Goal: Transaction & Acquisition: Book appointment/travel/reservation

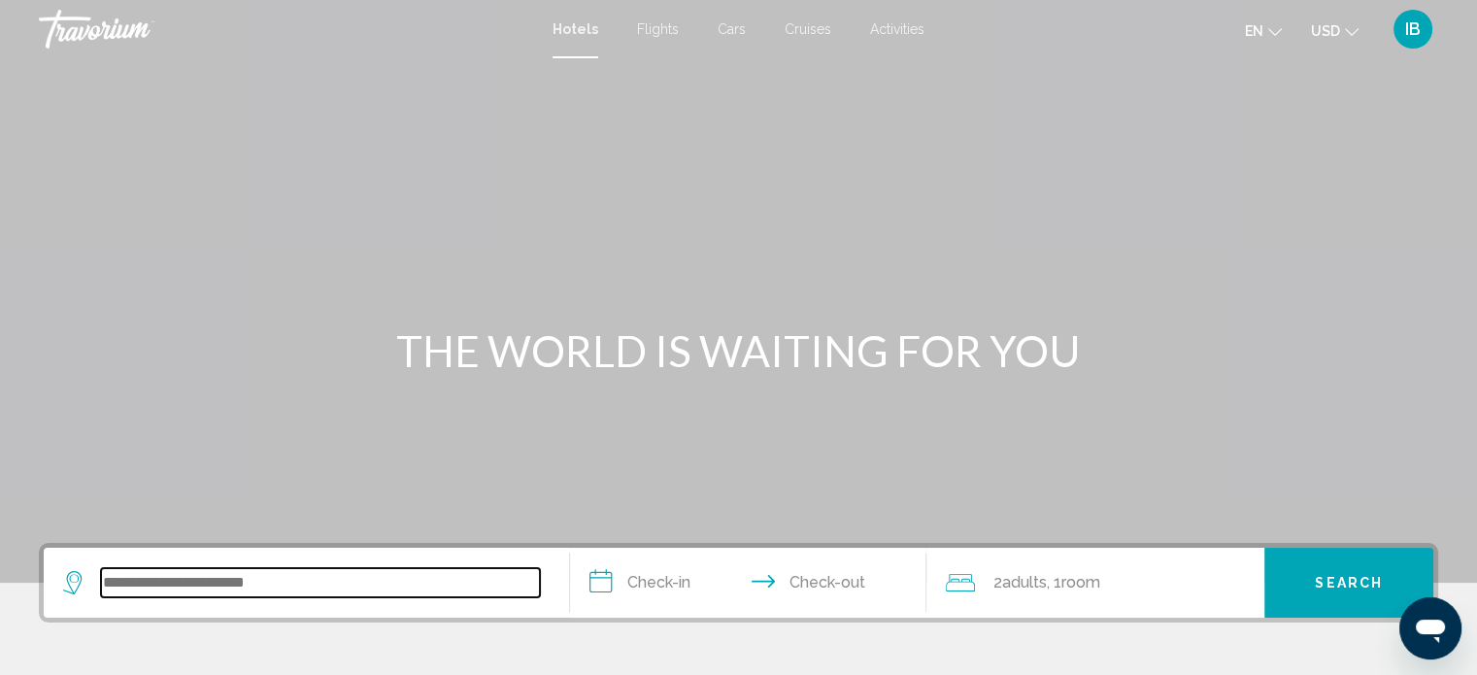
click at [228, 581] on input "Search widget" at bounding box center [320, 582] width 439 height 29
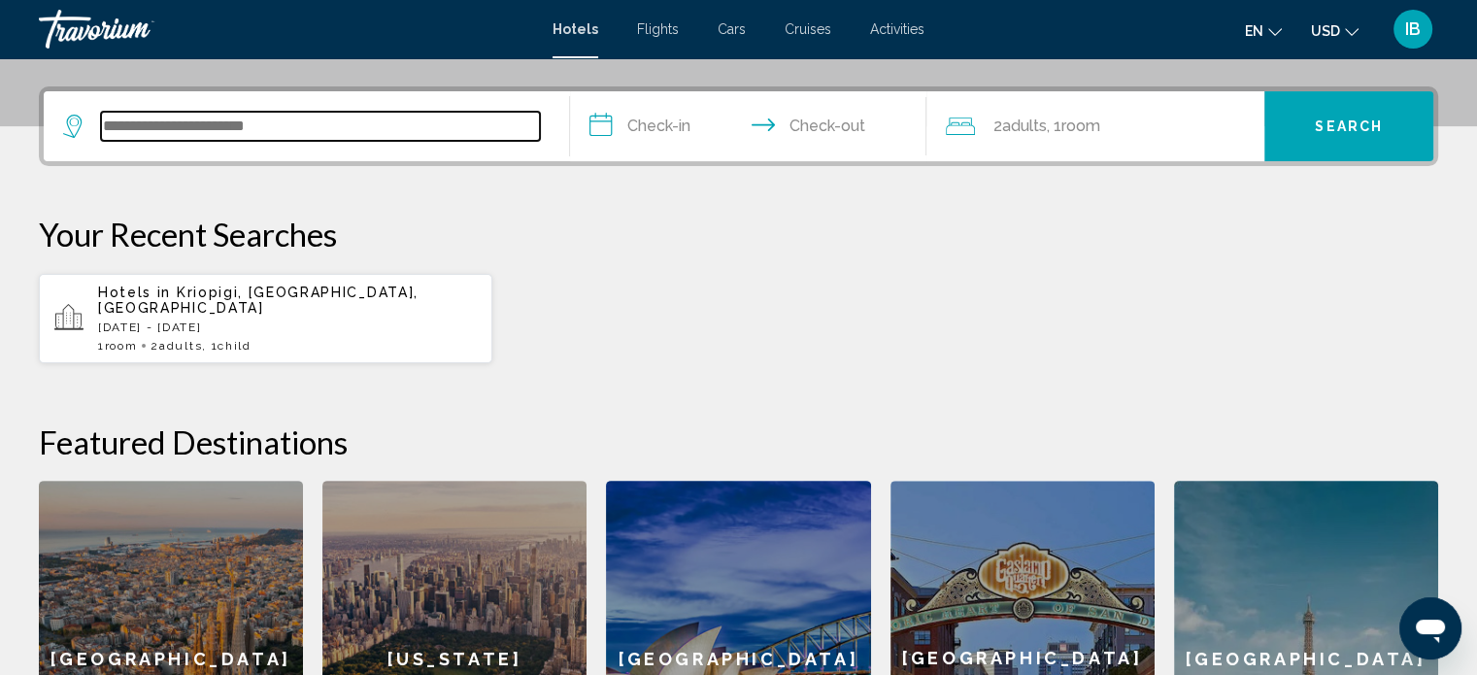
scroll to position [479, 0]
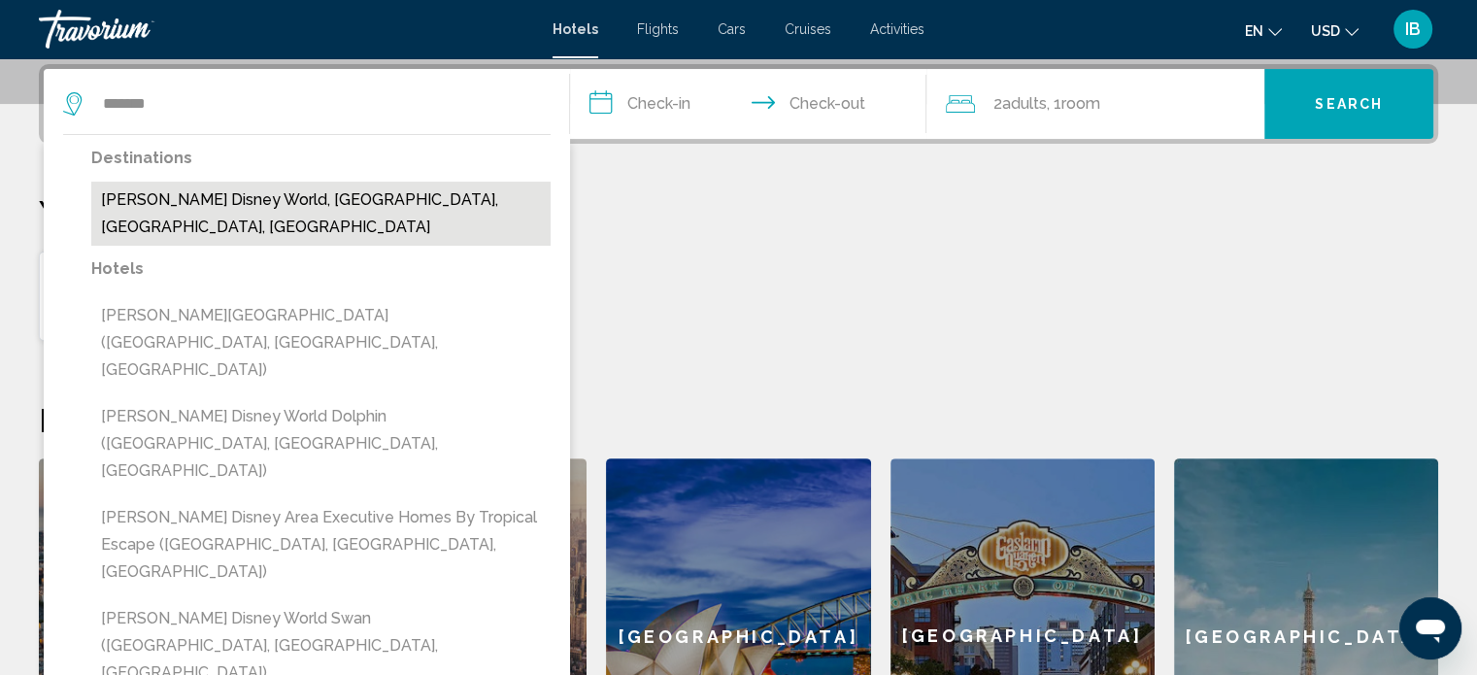
click at [368, 196] on button "[PERSON_NAME] Disney World, [GEOGRAPHIC_DATA], [GEOGRAPHIC_DATA], [GEOGRAPHIC_D…" at bounding box center [320, 214] width 459 height 64
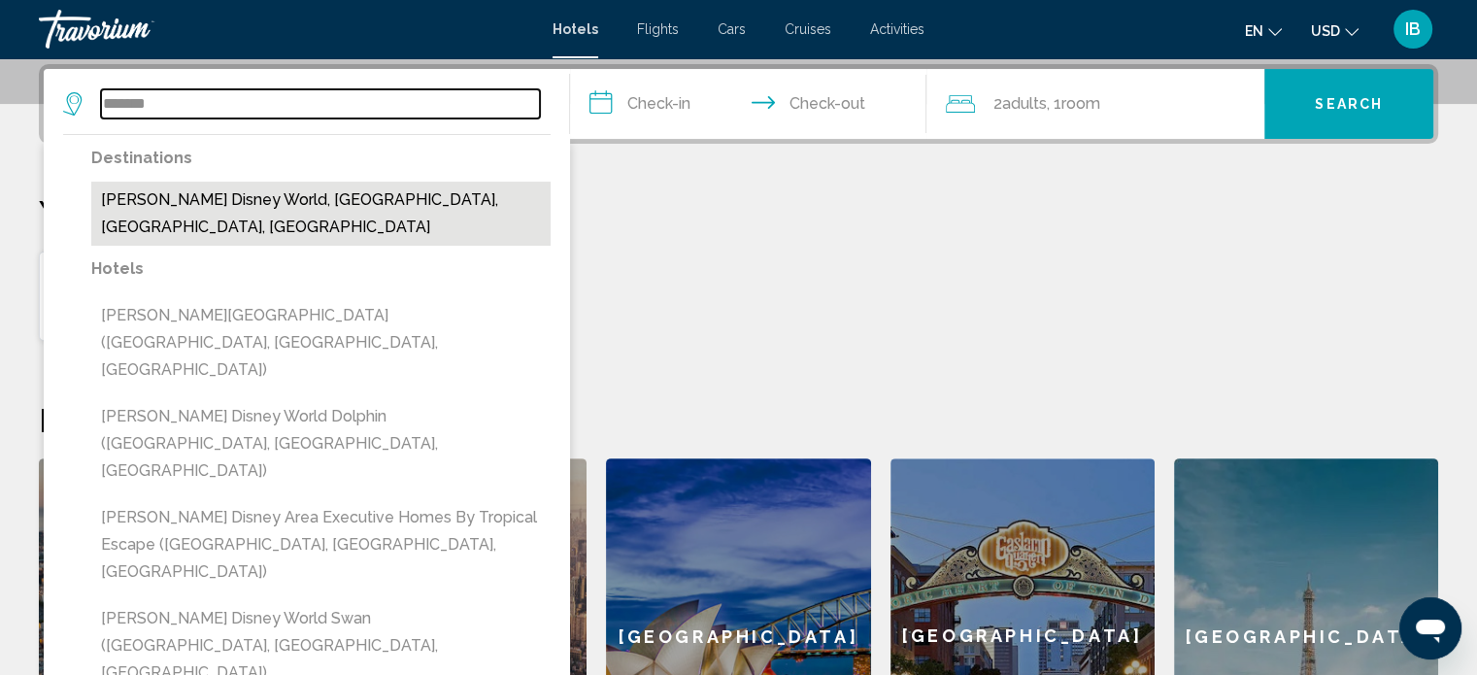
type input "**********"
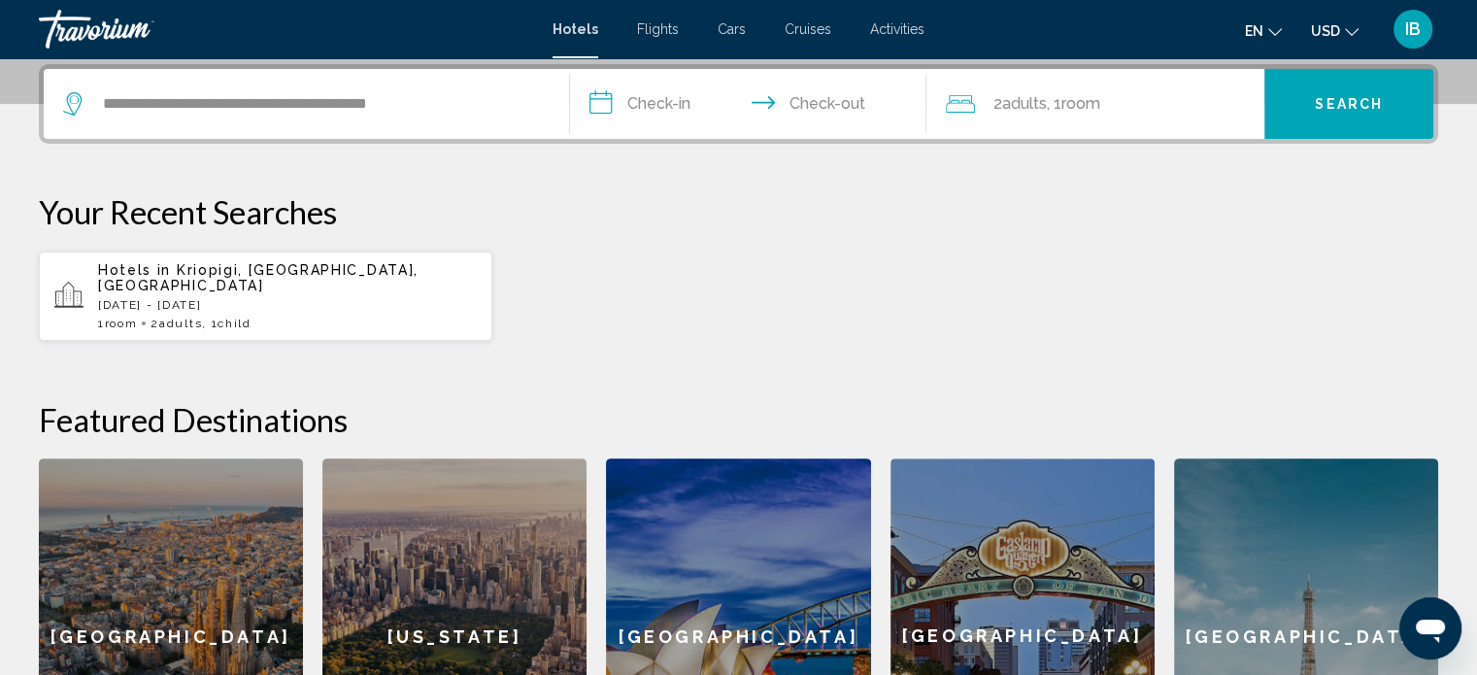
click at [661, 112] on input "**********" at bounding box center [752, 107] width 365 height 76
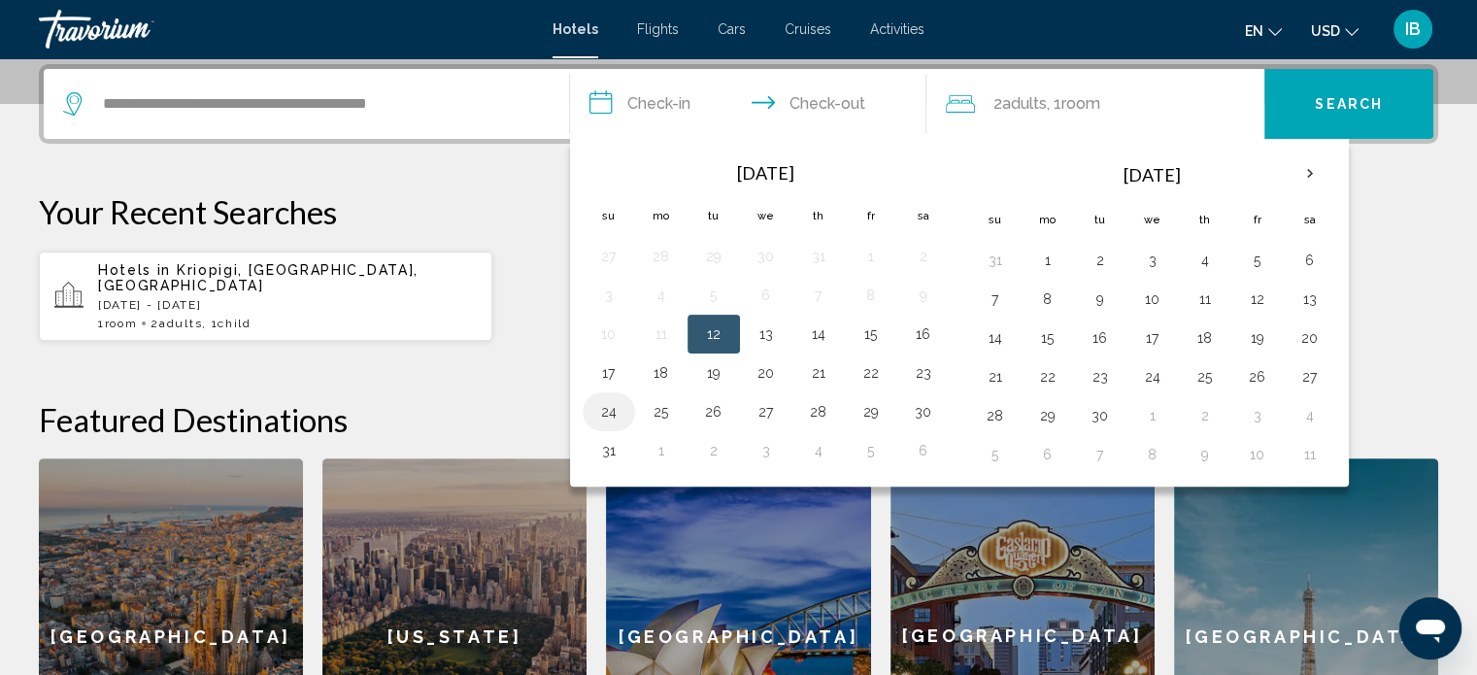
click at [608, 405] on button "24" at bounding box center [609, 411] width 31 height 27
click at [702, 410] on button "26" at bounding box center [713, 411] width 31 height 27
type input "**********"
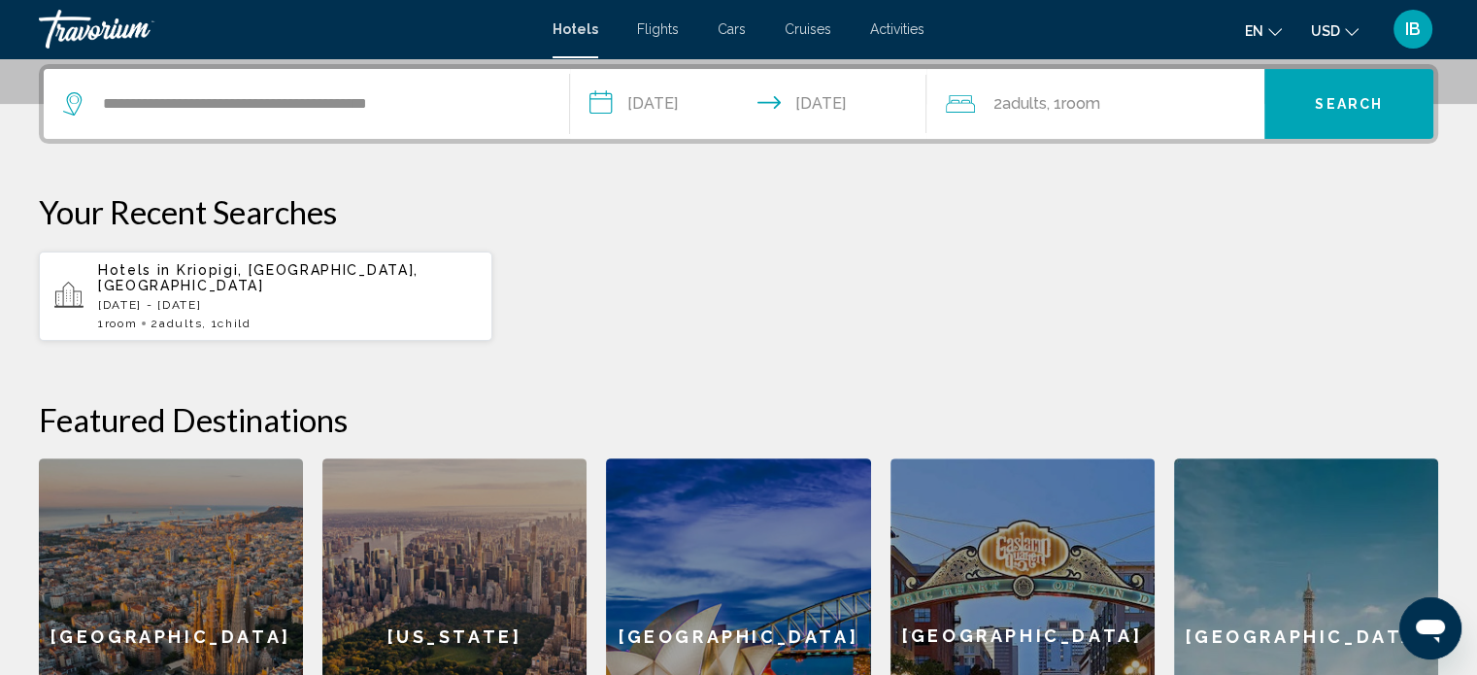
click at [1058, 108] on span ", 1 Room rooms" at bounding box center [1072, 103] width 53 height 27
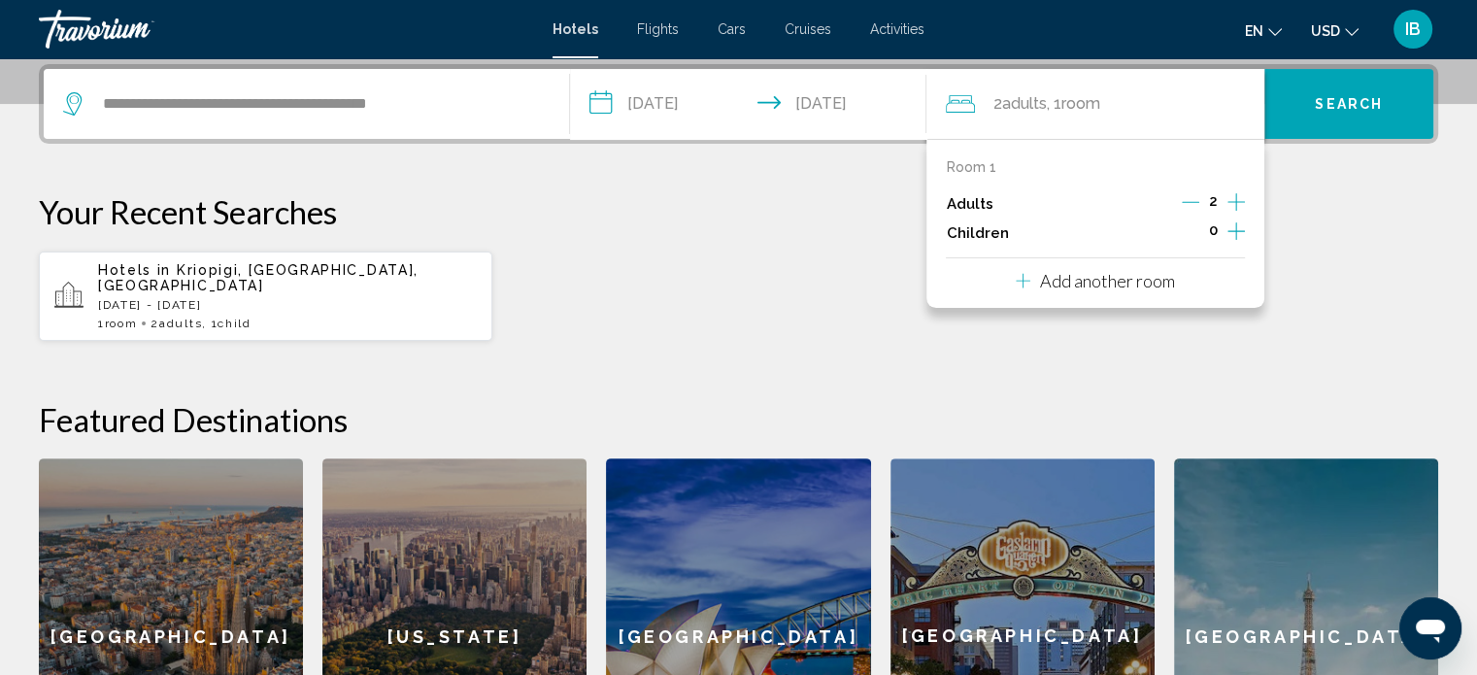
click at [1243, 240] on icon "Increment children" at bounding box center [1236, 231] width 17 height 23
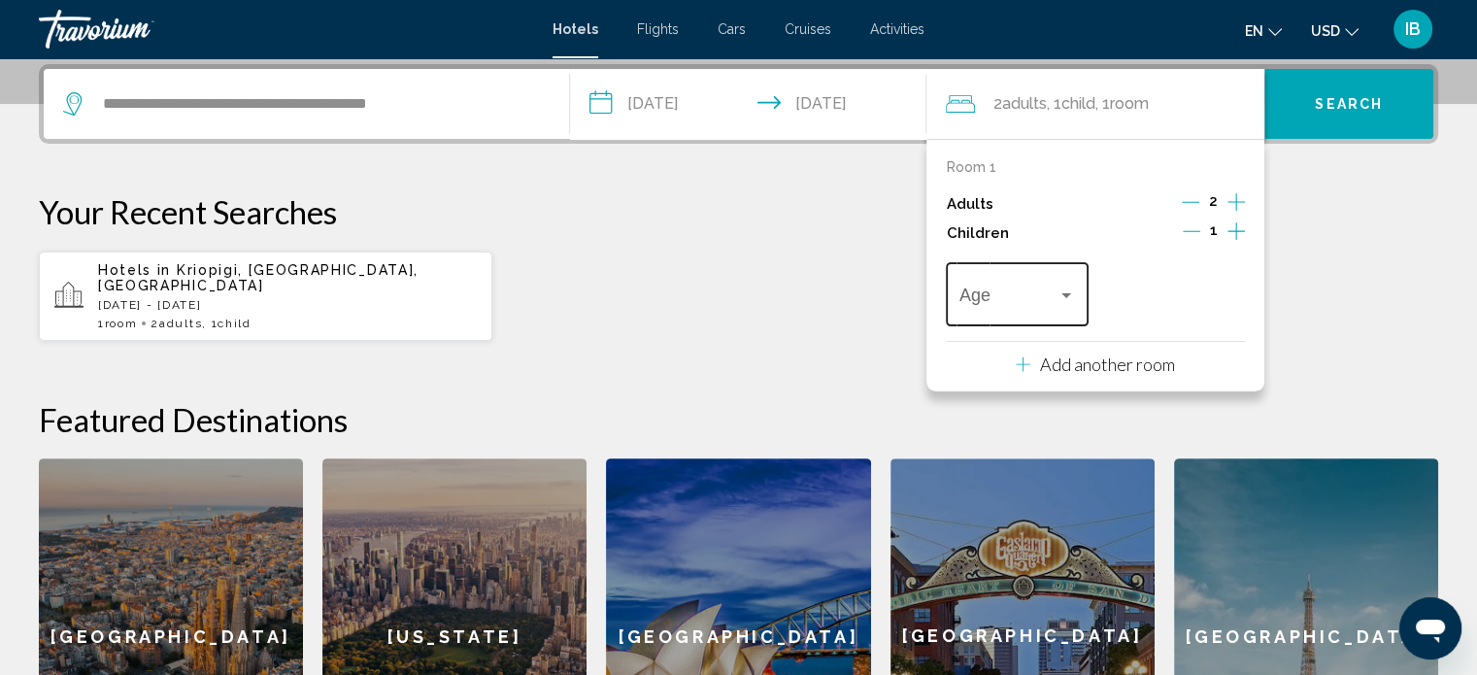
click at [1063, 299] on div "Travelers: 2 adults, 1 child" at bounding box center [1066, 296] width 17 height 16
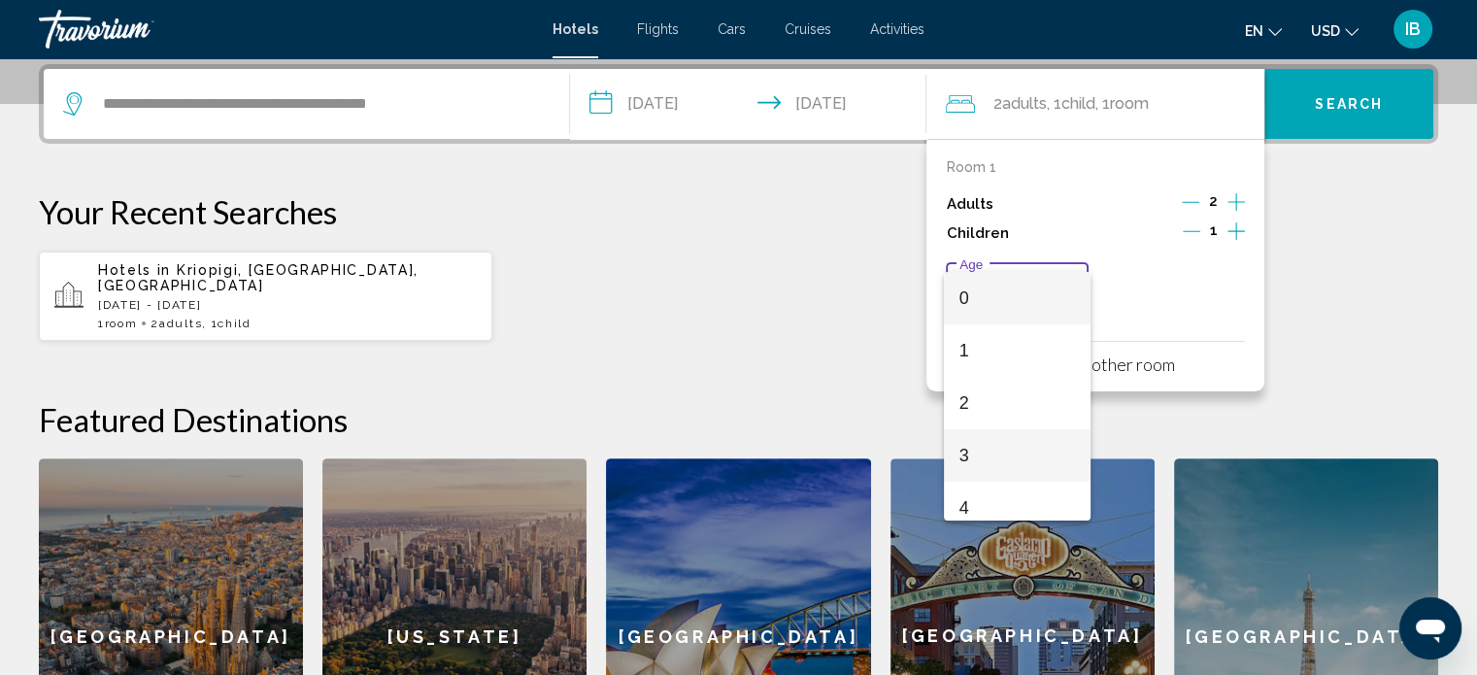
scroll to position [315, 0]
click at [994, 475] on span "9" at bounding box center [1018, 455] width 116 height 52
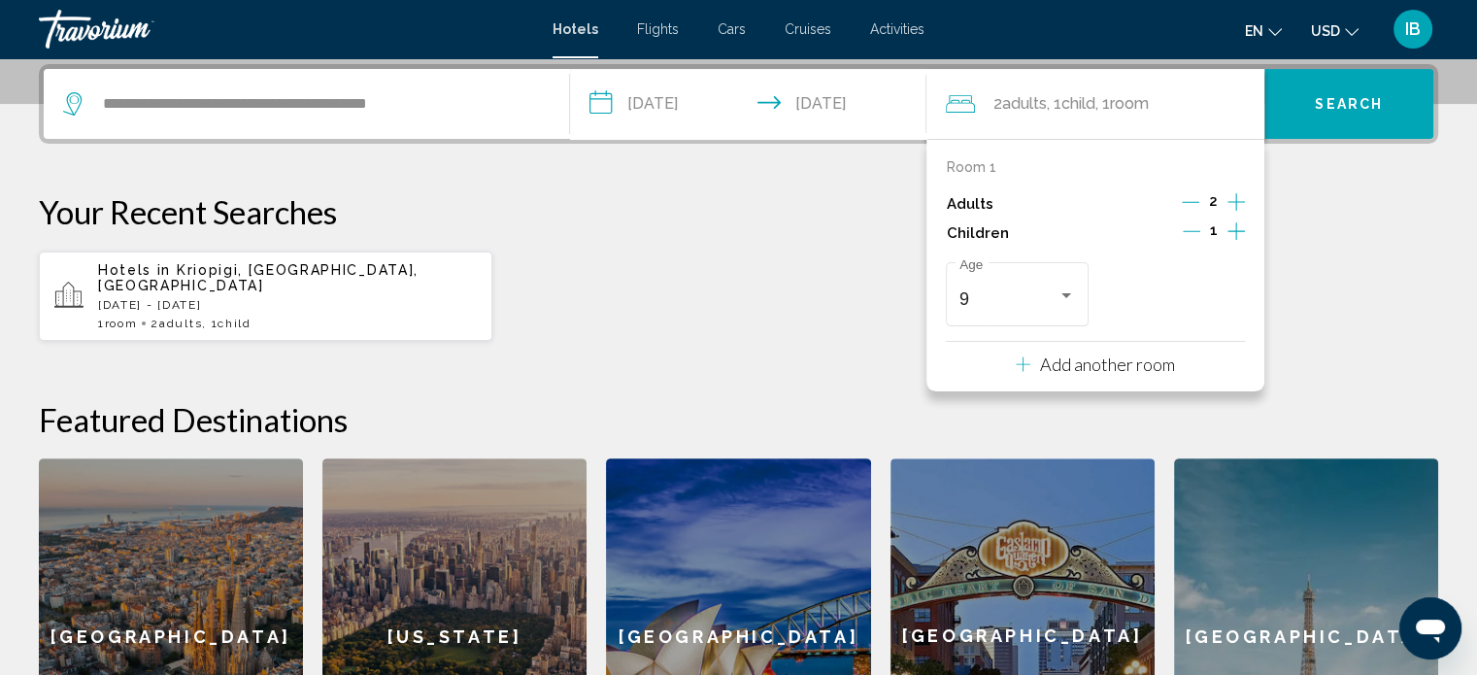
click at [1342, 129] on button "Search" at bounding box center [1349, 104] width 169 height 70
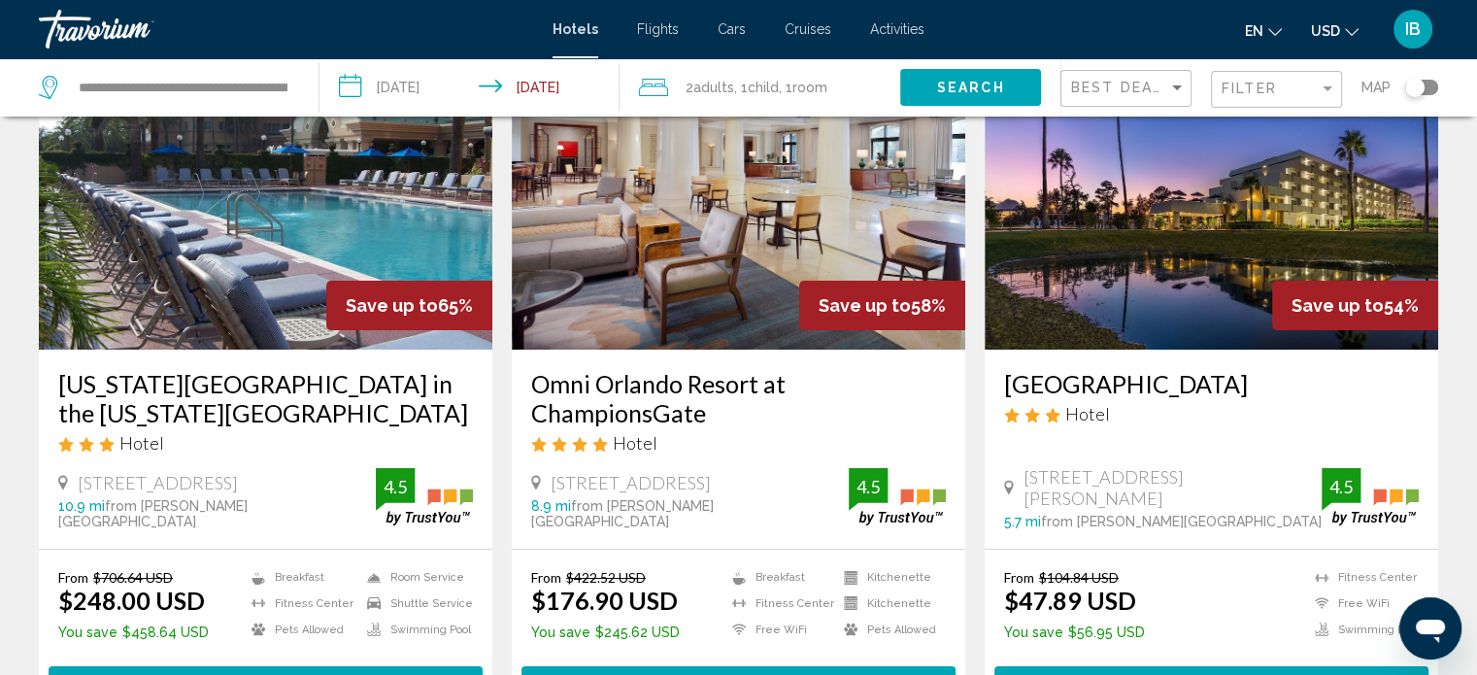
scroll to position [149, 0]
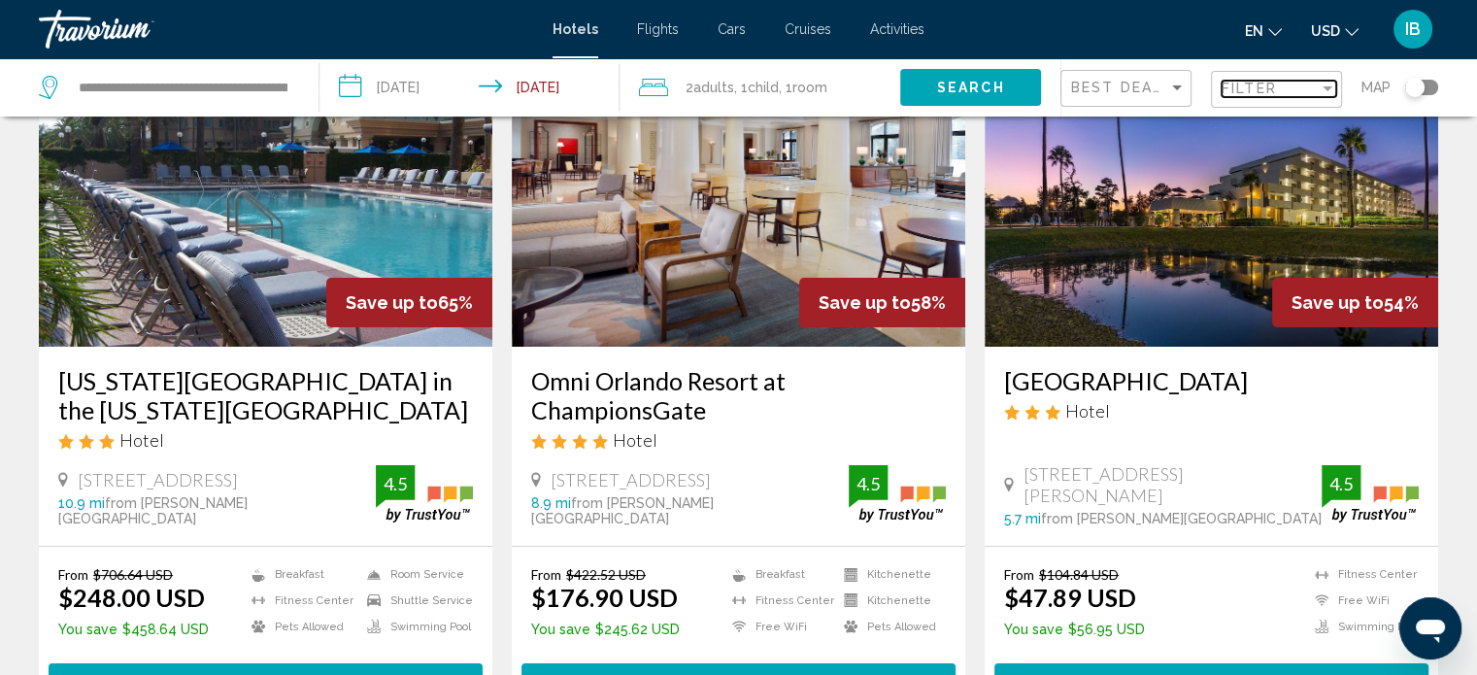
click at [1324, 89] on div "Filter" at bounding box center [1328, 88] width 10 height 5
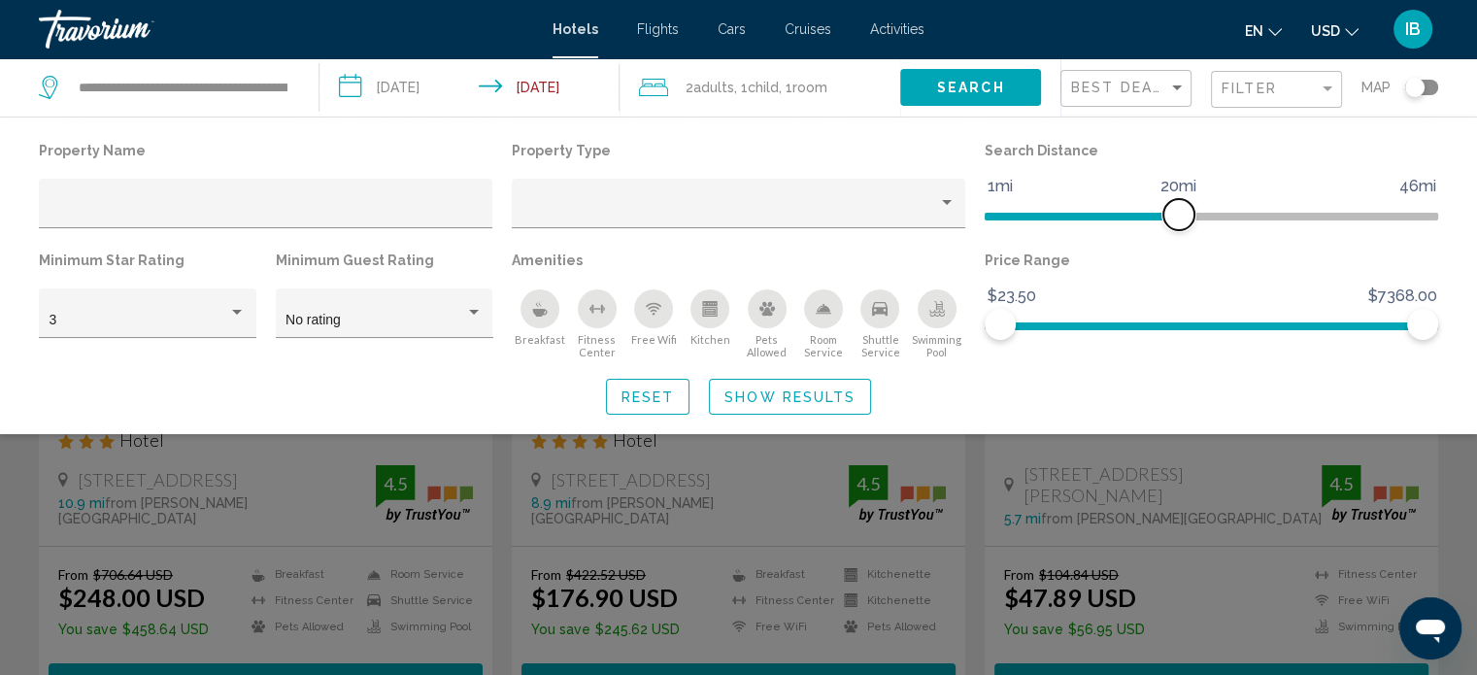
drag, startPoint x: 1271, startPoint y: 214, endPoint x: 1176, endPoint y: 217, distance: 94.3
click at [1176, 217] on span "Hotel Filters" at bounding box center [1179, 214] width 31 height 31
click at [1004, 91] on button "Search" at bounding box center [970, 87] width 141 height 36
click at [968, 97] on button "Search" at bounding box center [970, 87] width 141 height 36
click at [795, 390] on span "Show Results" at bounding box center [790, 398] width 131 height 16
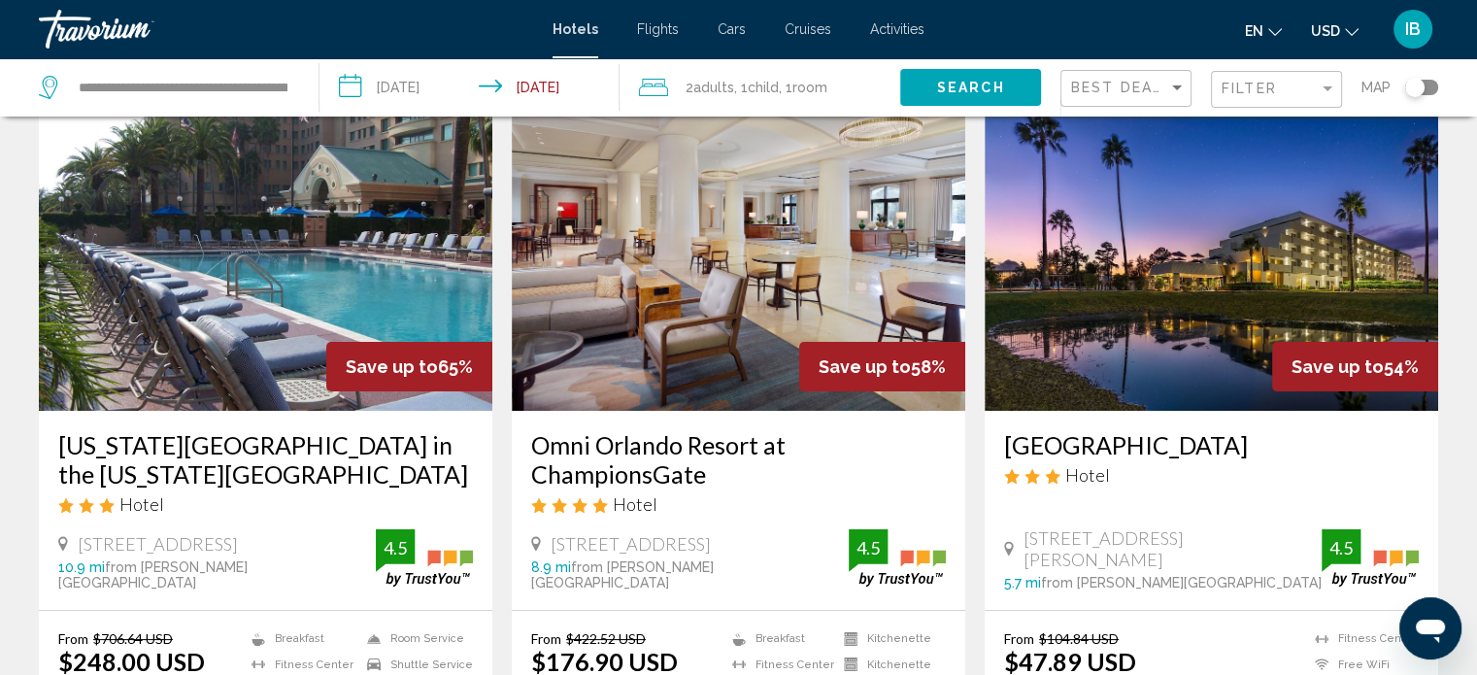
scroll to position [10, 0]
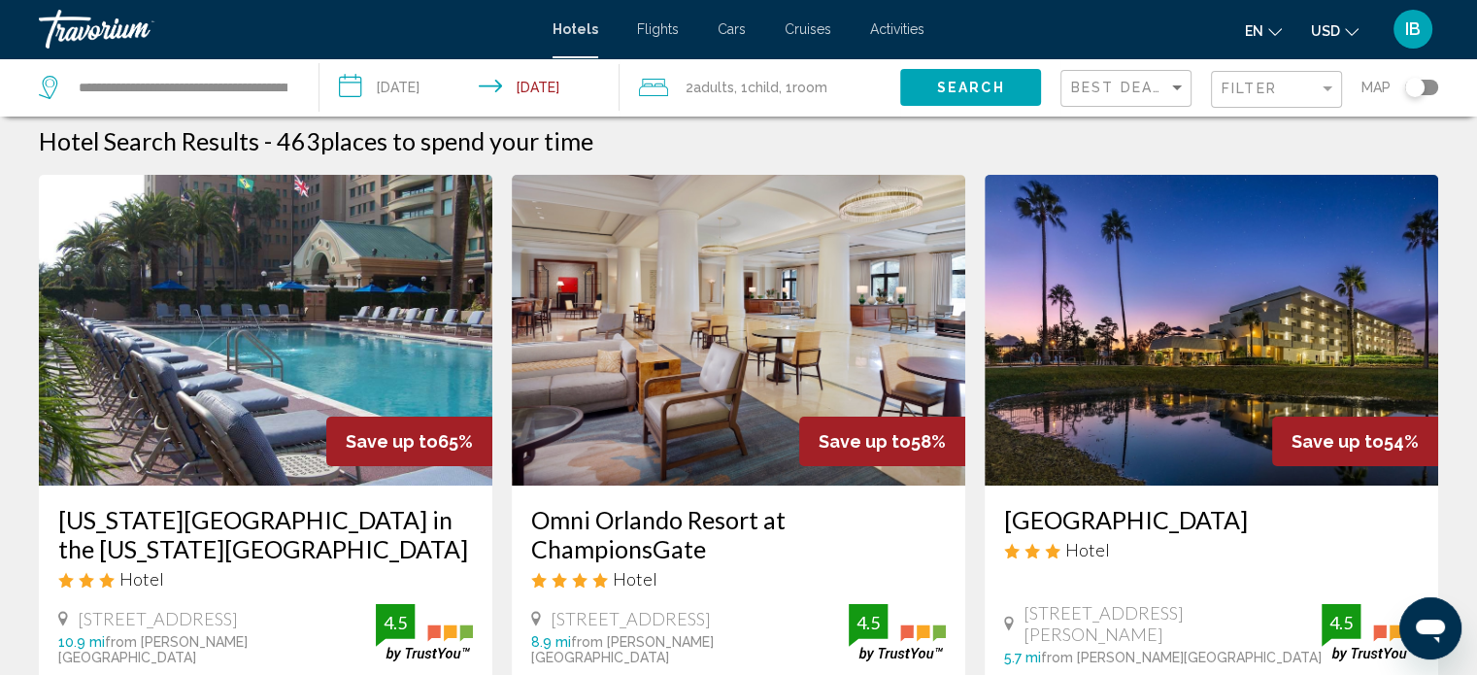
click at [1173, 98] on div "Best Deals" at bounding box center [1128, 89] width 115 height 36
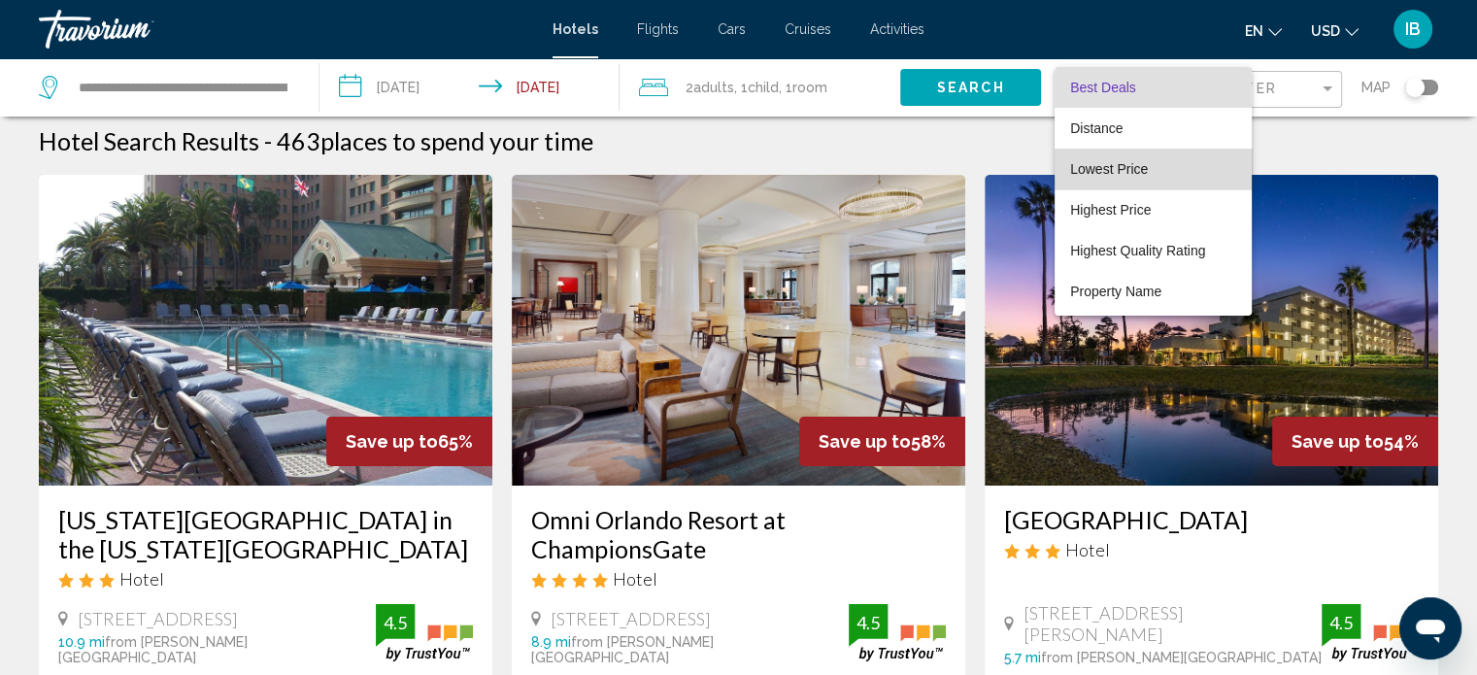
click at [1133, 177] on span "Lowest Price" at bounding box center [1153, 169] width 166 height 41
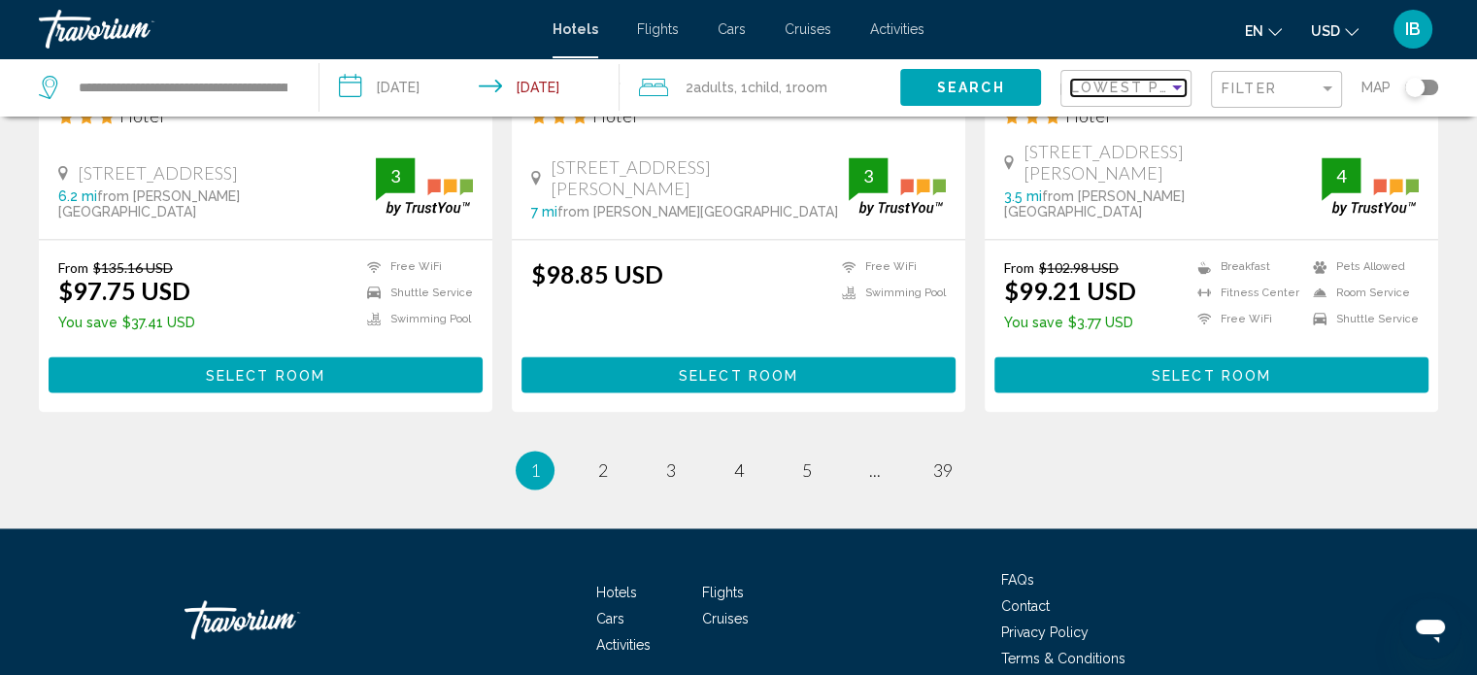
scroll to position [2687, 0]
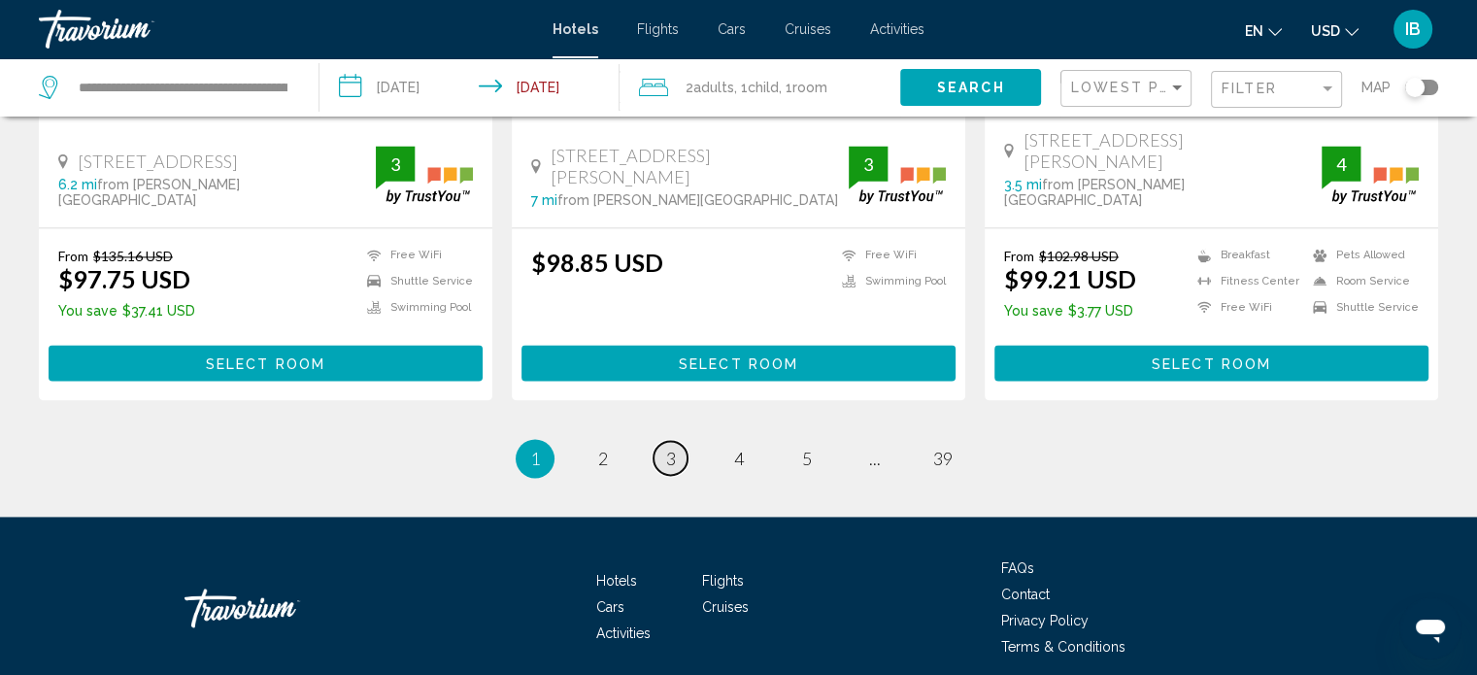
click at [670, 448] on span "3" at bounding box center [671, 458] width 10 height 21
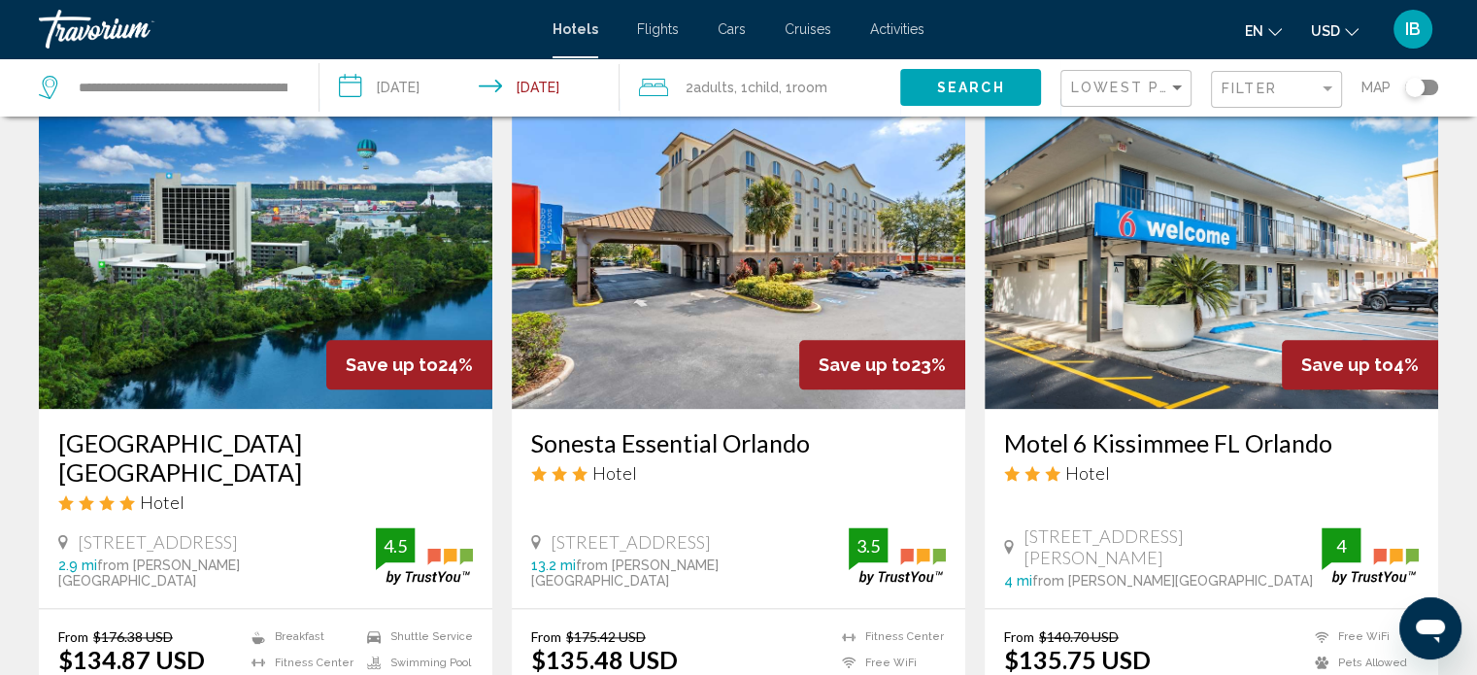
scroll to position [2300, 0]
click at [379, 353] on img "Main content" at bounding box center [266, 253] width 454 height 311
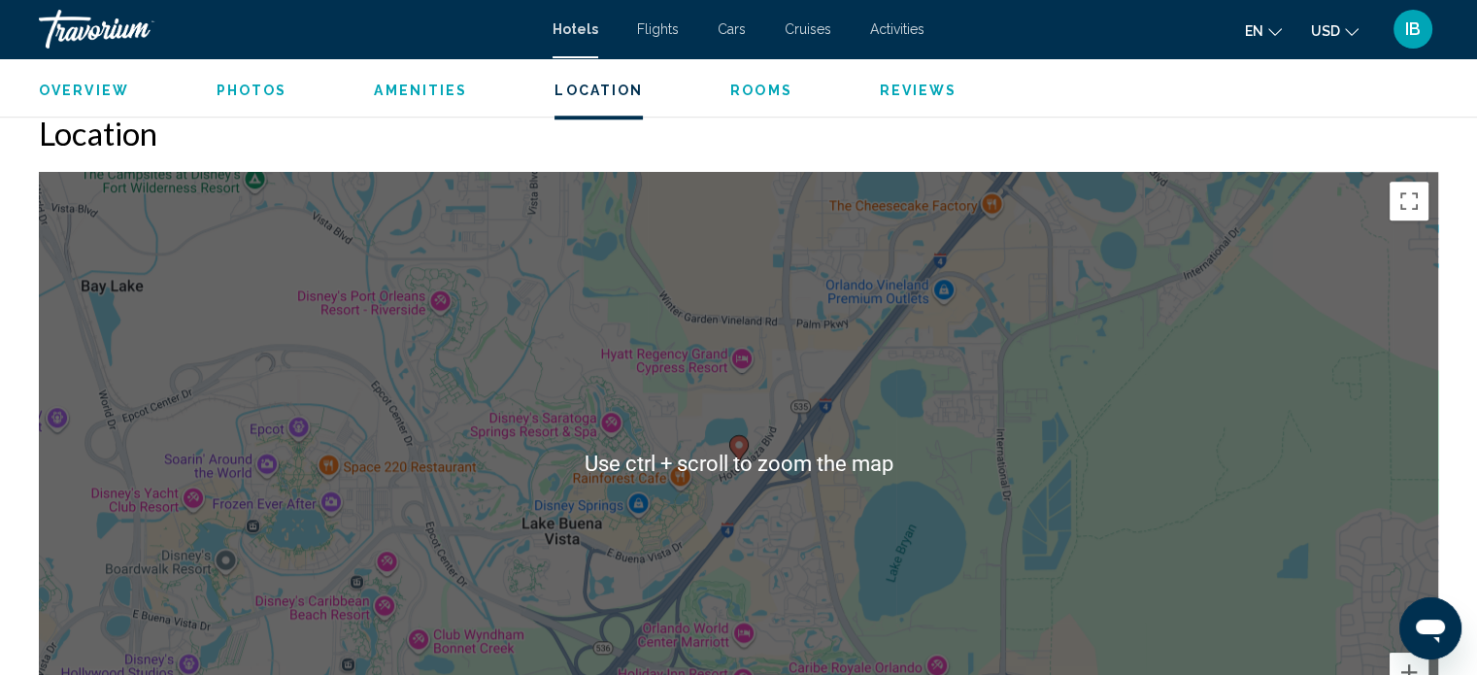
scroll to position [1788, 0]
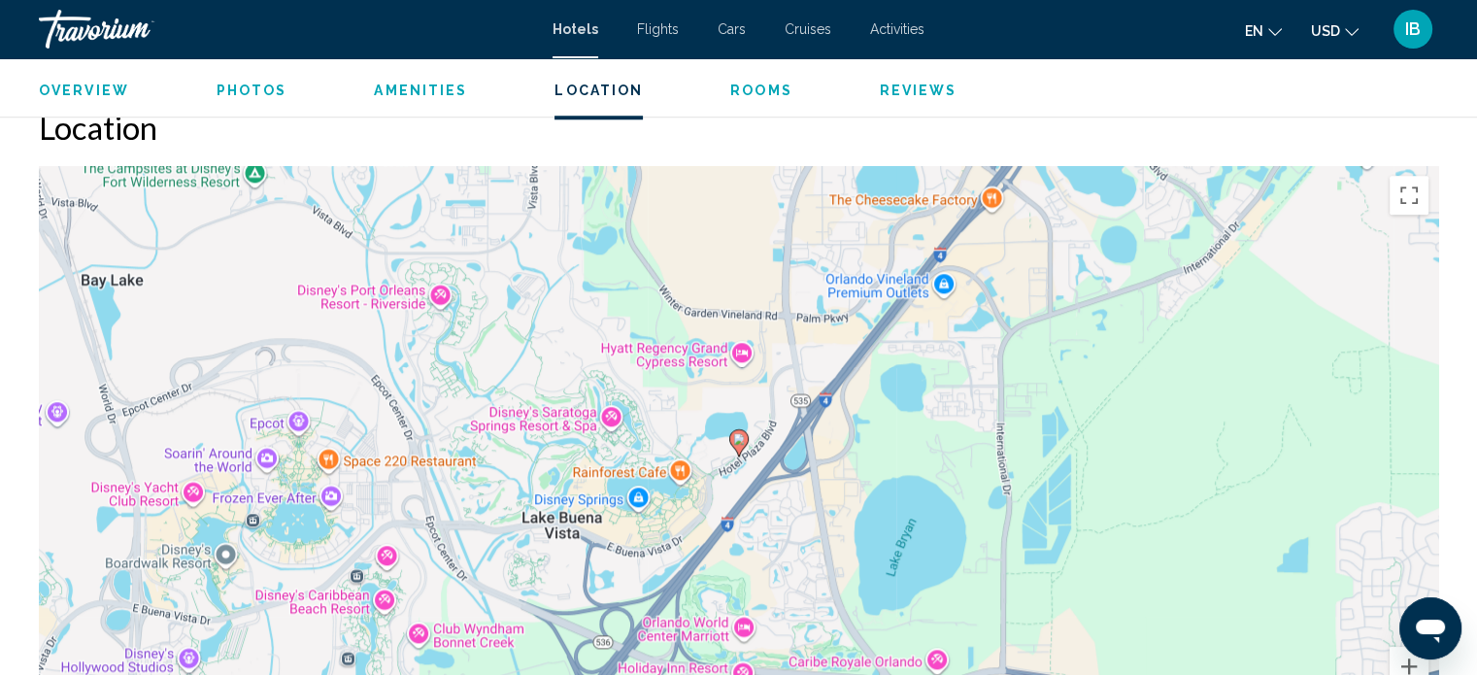
click at [445, 298] on div "To activate drag with keyboard, press Alt + Enter. Once in keyboard drag state,…" at bounding box center [739, 457] width 1400 height 583
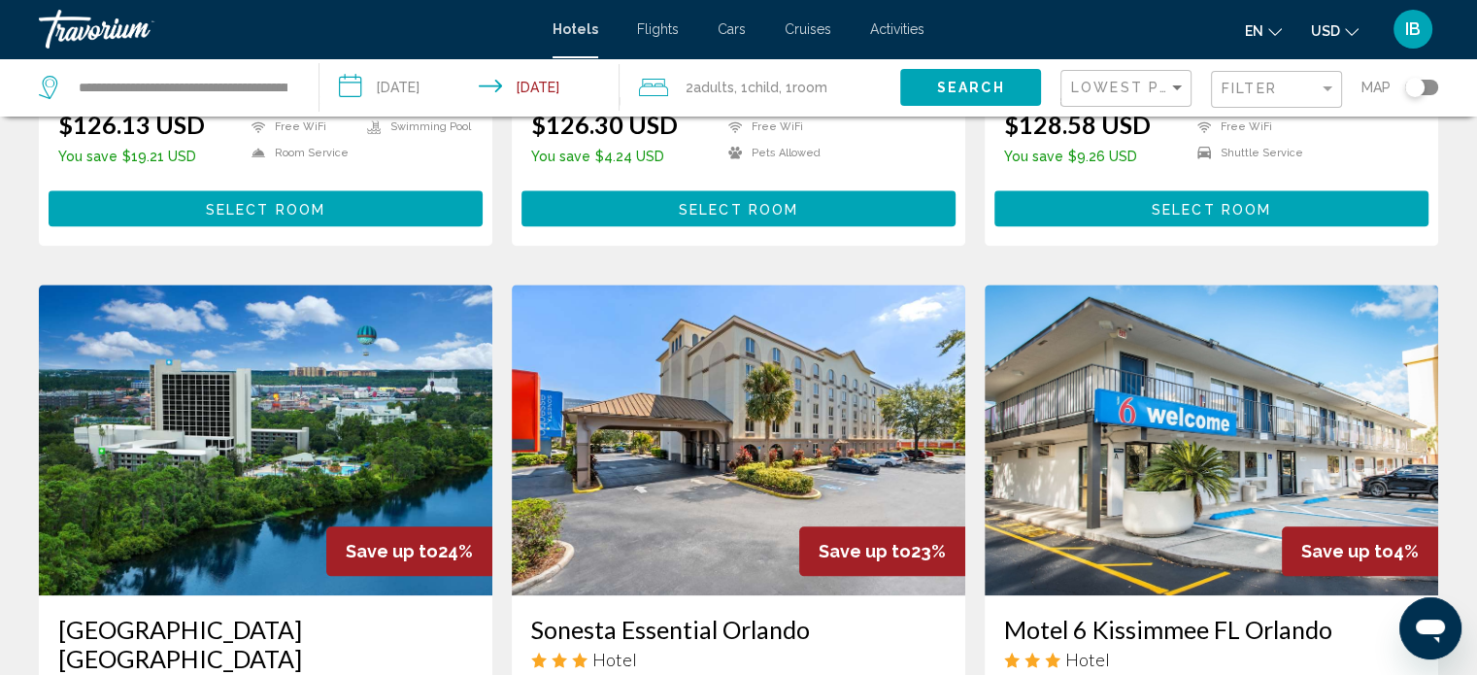
scroll to position [2716, 0]
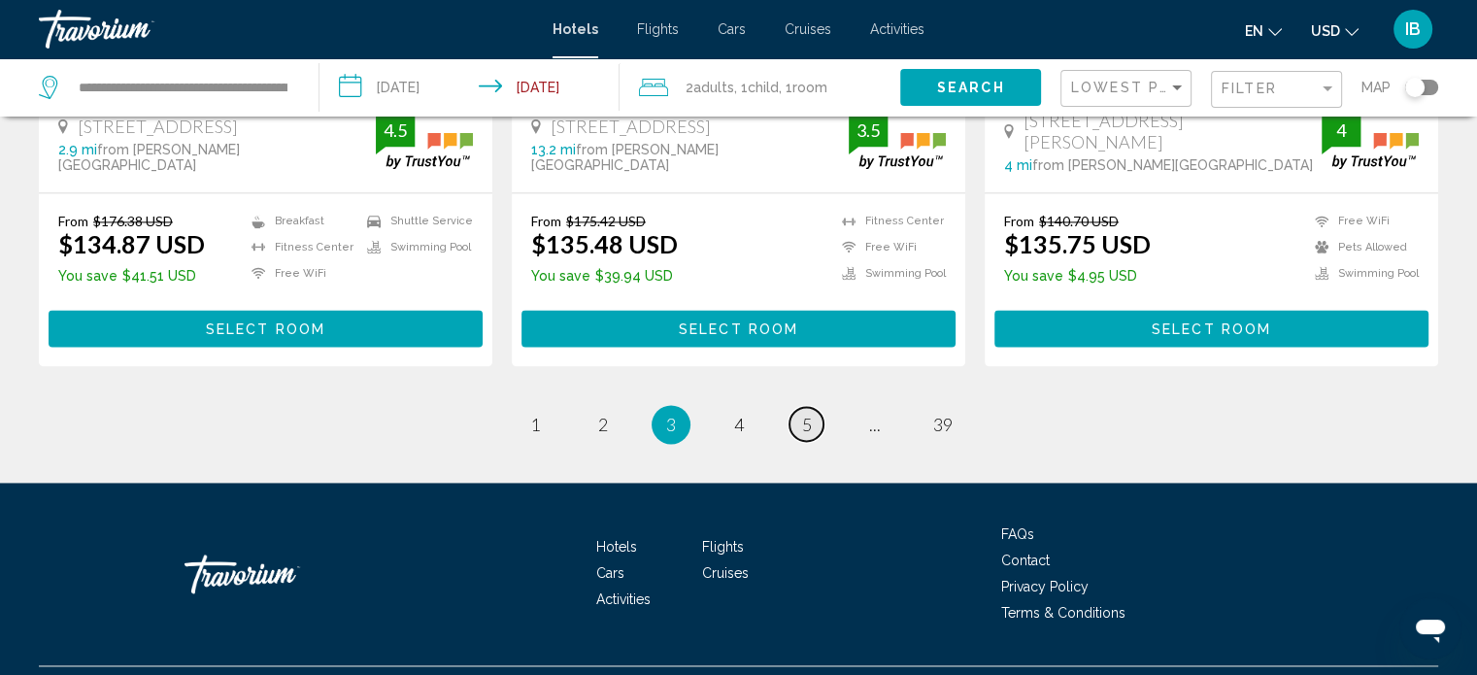
click at [798, 407] on link "page 5" at bounding box center [807, 424] width 34 height 34
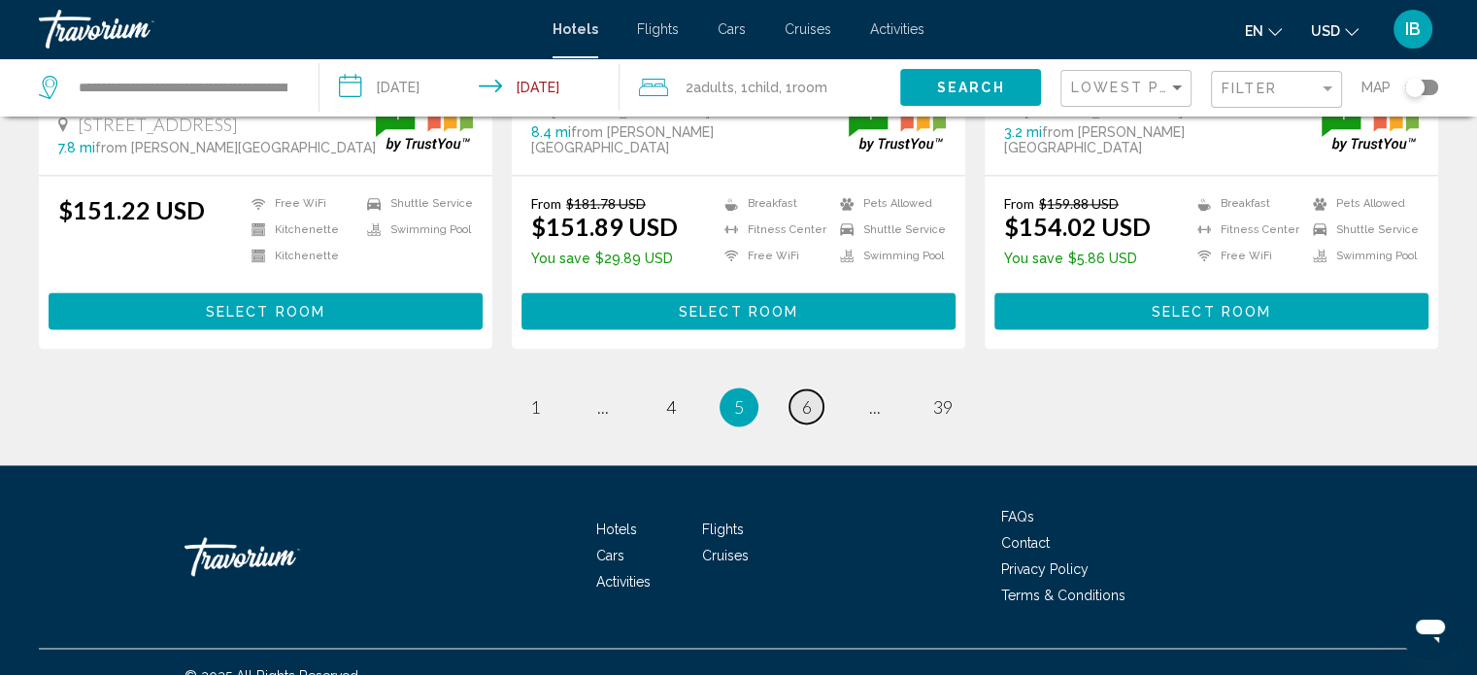
scroll to position [2714, 0]
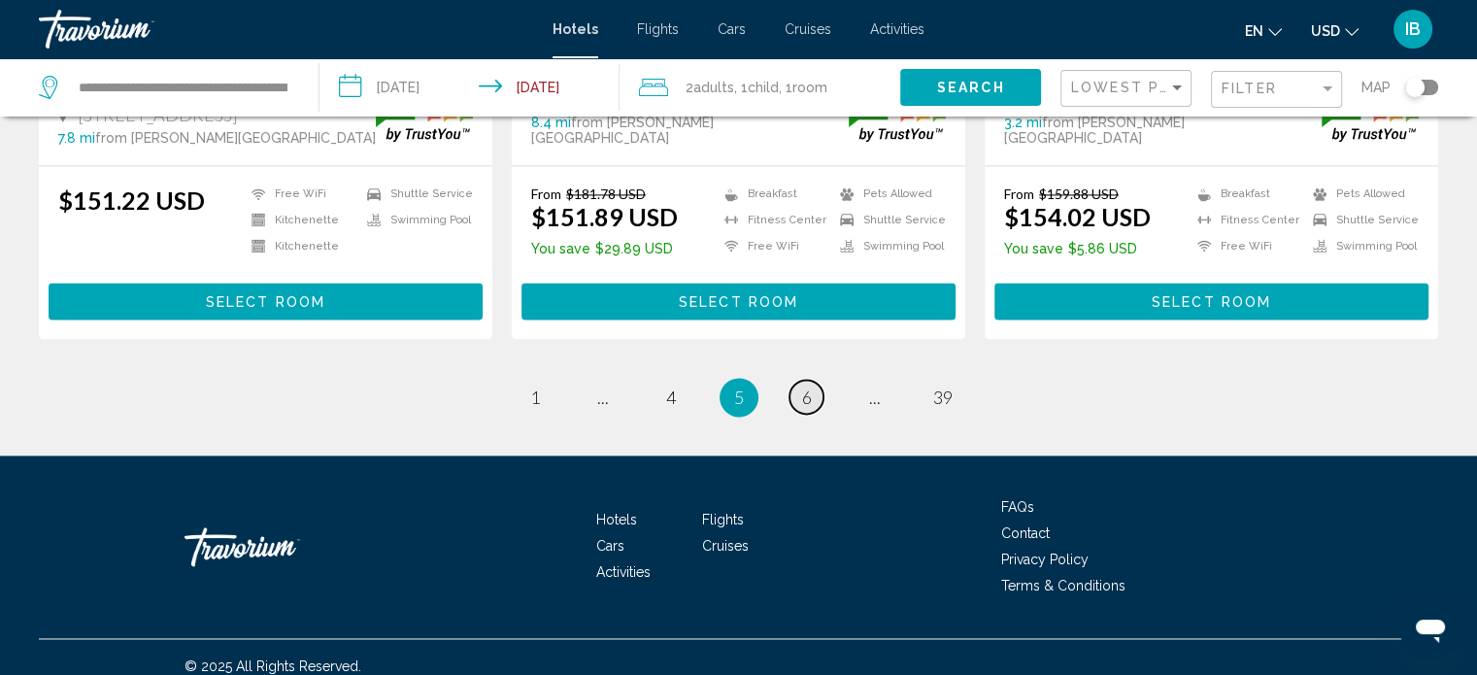
click at [804, 387] on span "6" at bounding box center [807, 397] width 10 height 21
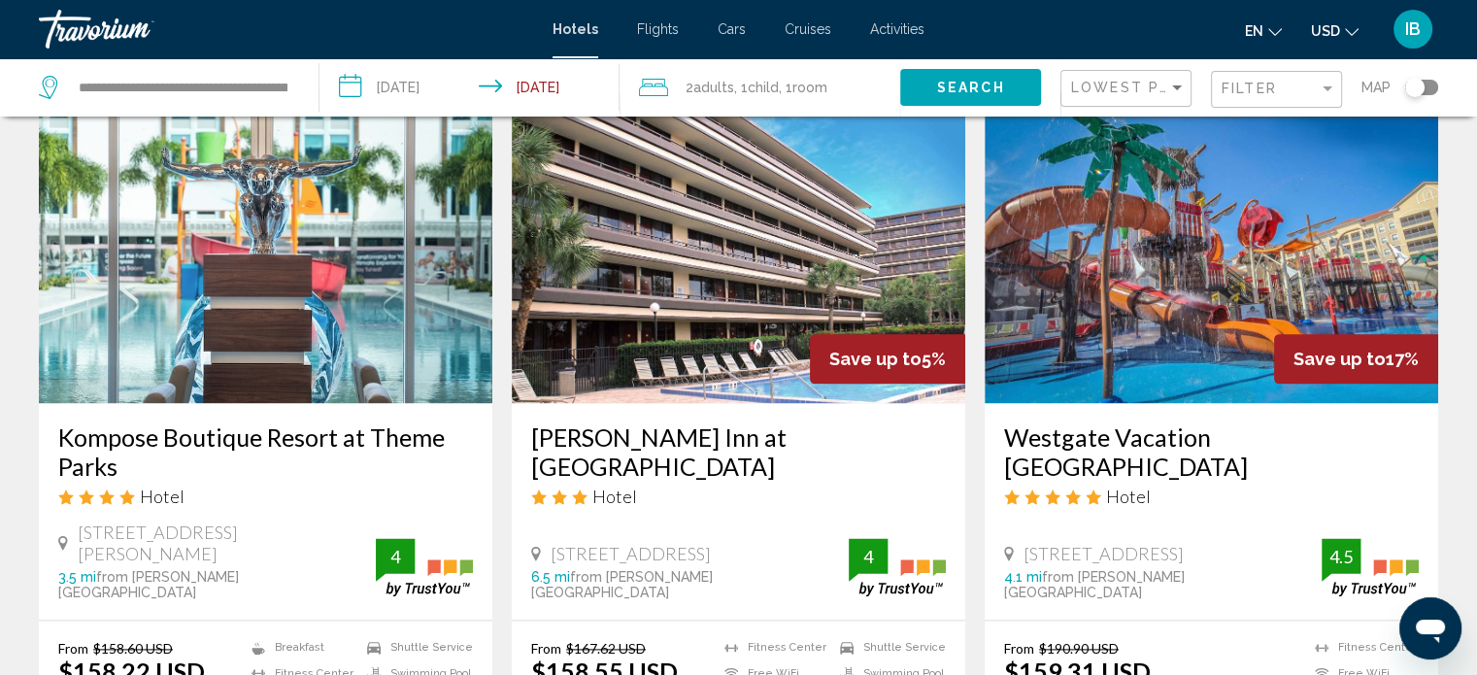
scroll to position [2382, 0]
click at [1233, 191] on img "Main content" at bounding box center [1212, 247] width 454 height 311
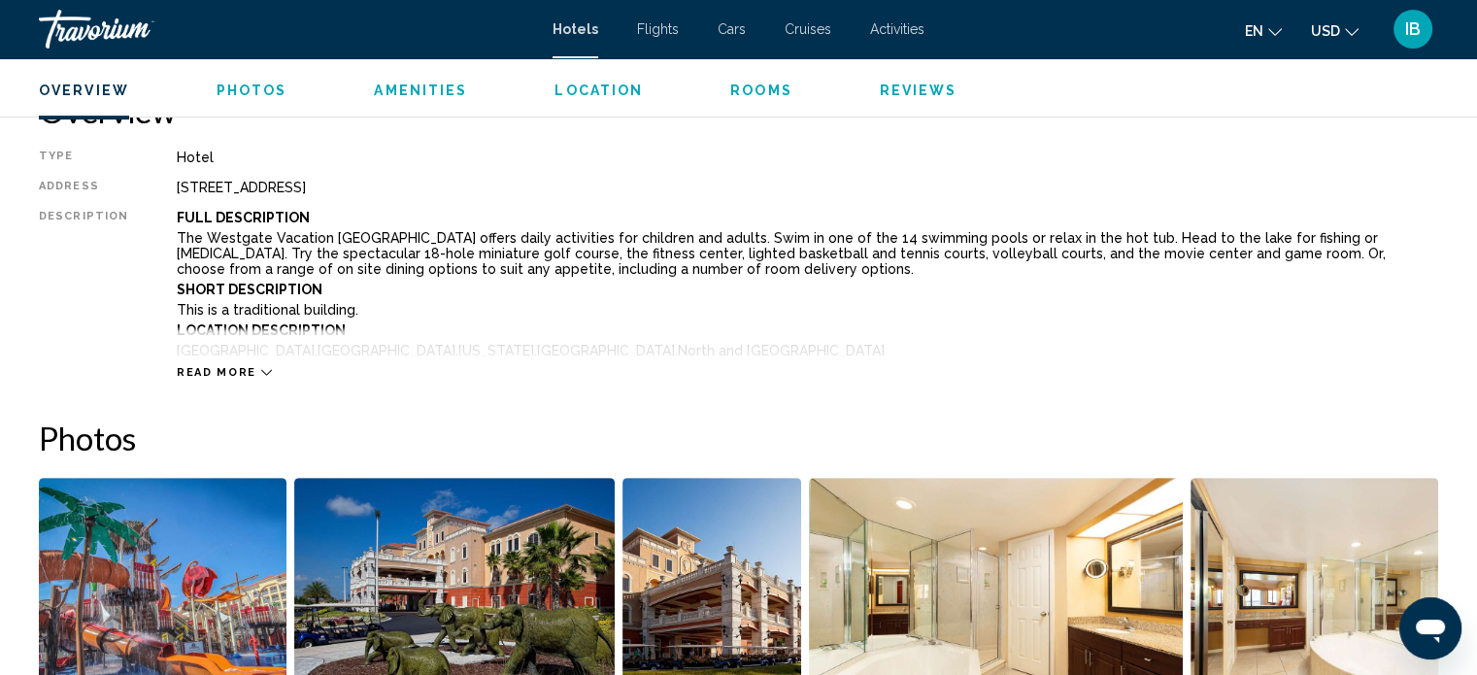
scroll to position [646, 0]
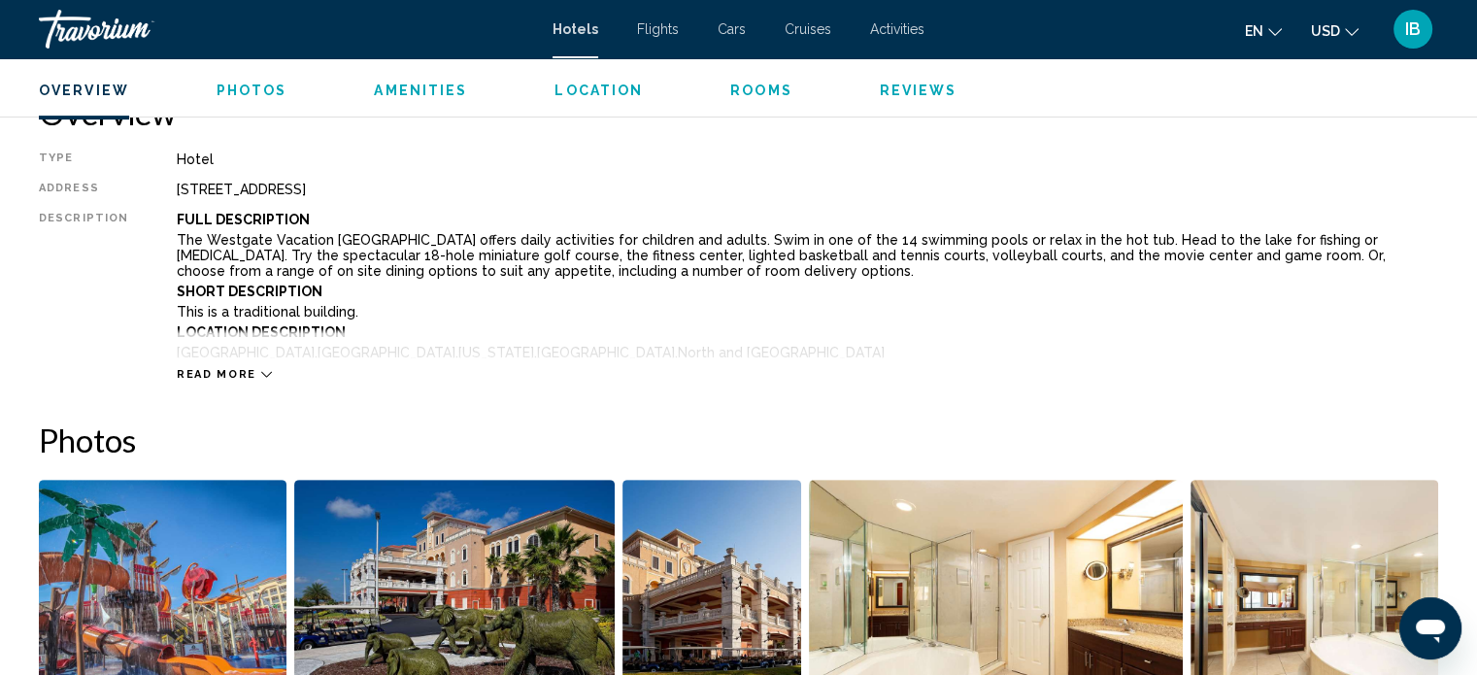
click at [238, 379] on span "Read more" at bounding box center [217, 374] width 80 height 13
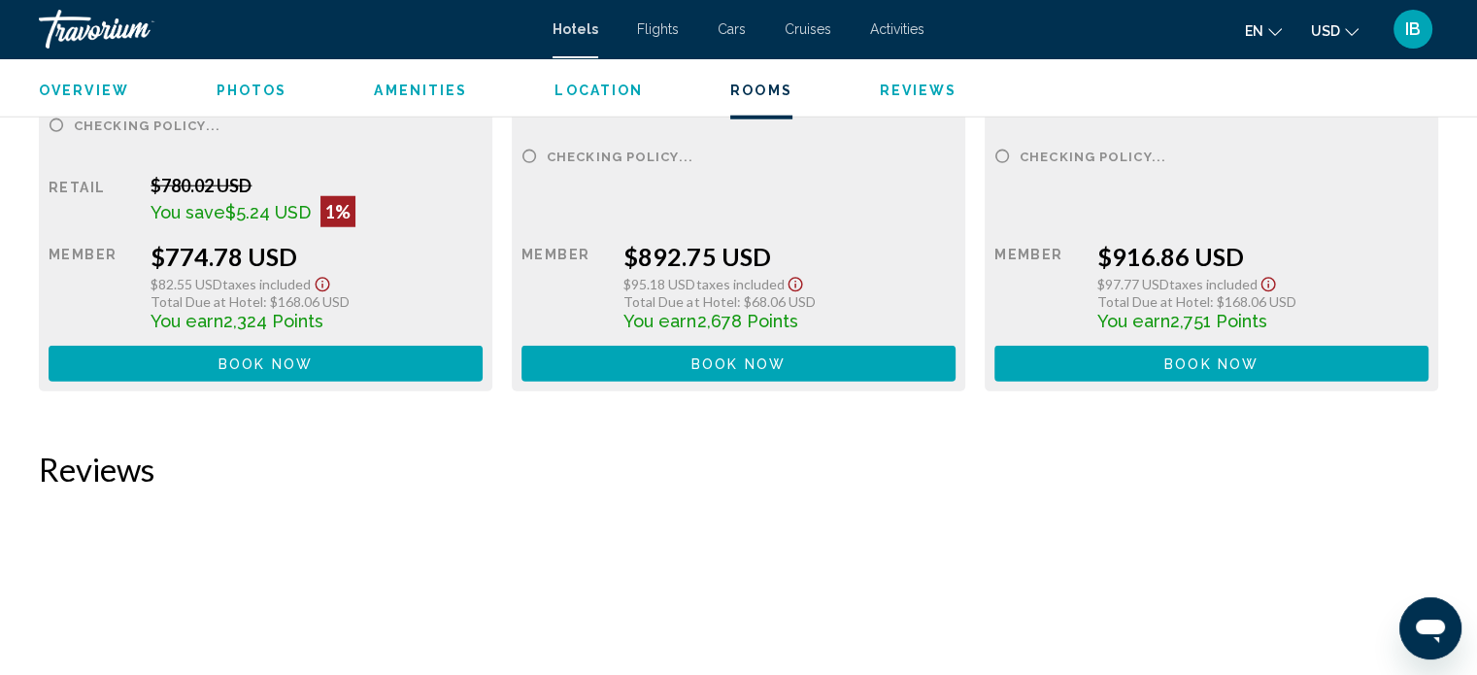
scroll to position [5203, 0]
